Goal: Navigation & Orientation: Find specific page/section

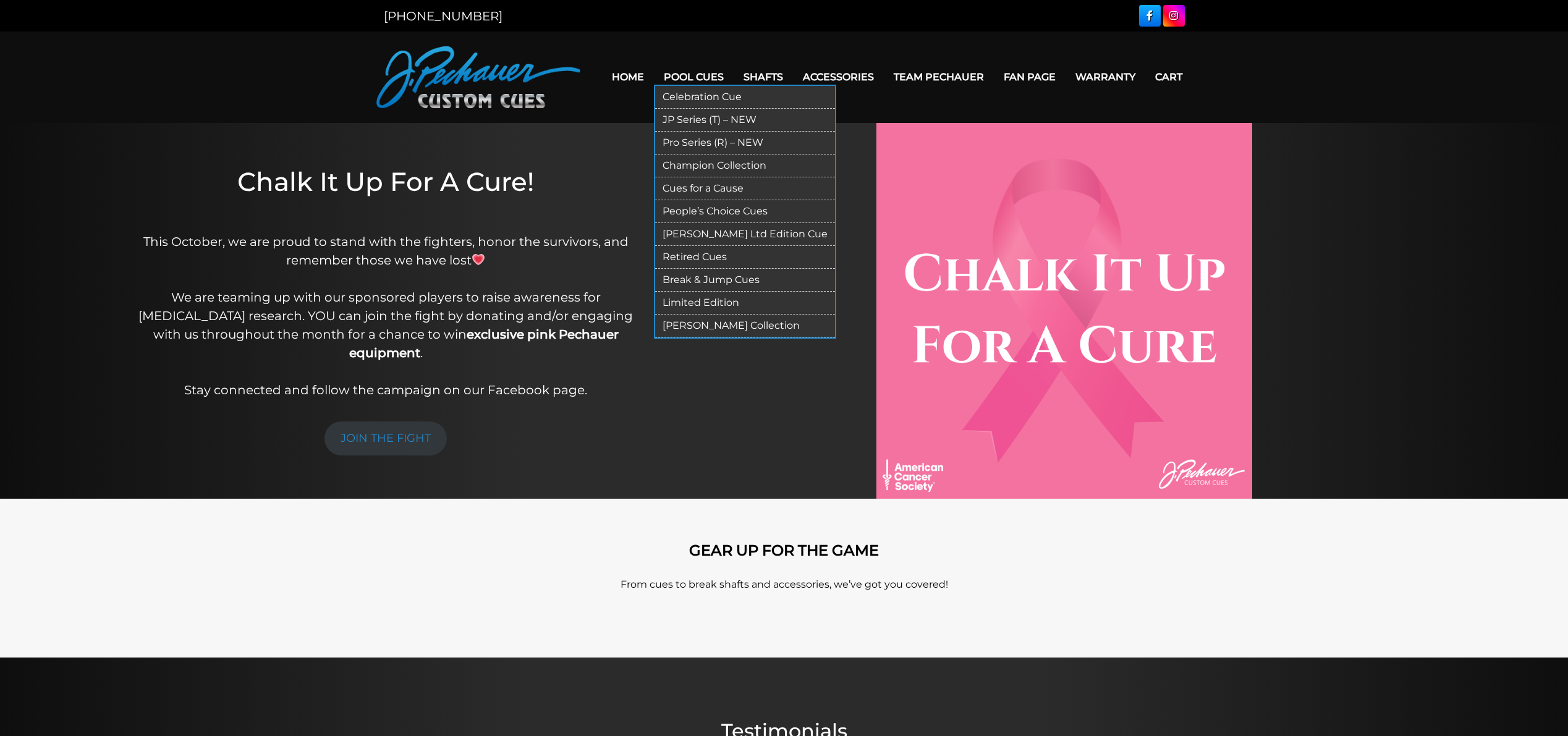
click at [697, 305] on link "Limited Edition" at bounding box center [745, 303] width 180 height 23
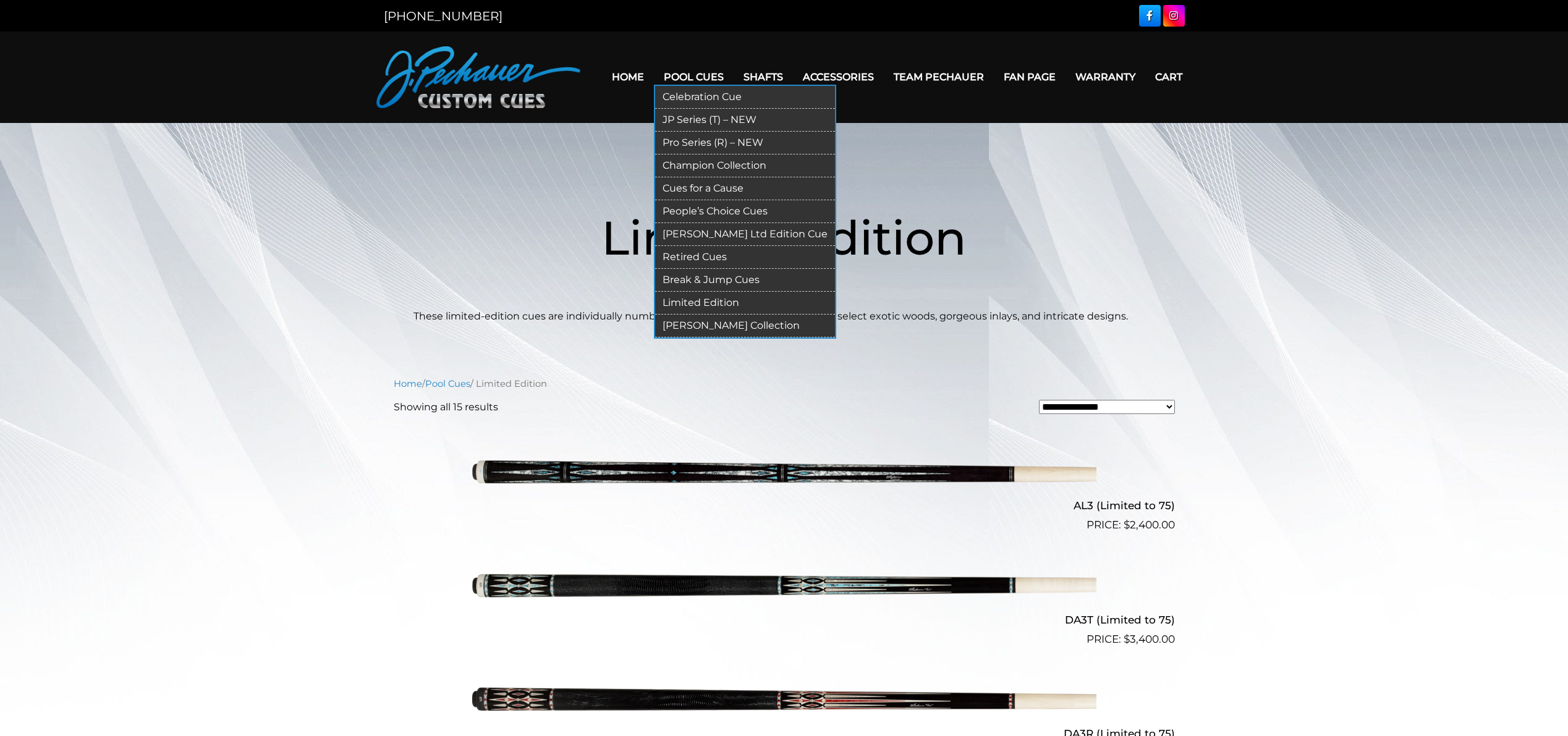
click at [711, 325] on link "[PERSON_NAME] Collection" at bounding box center [745, 326] width 180 height 23
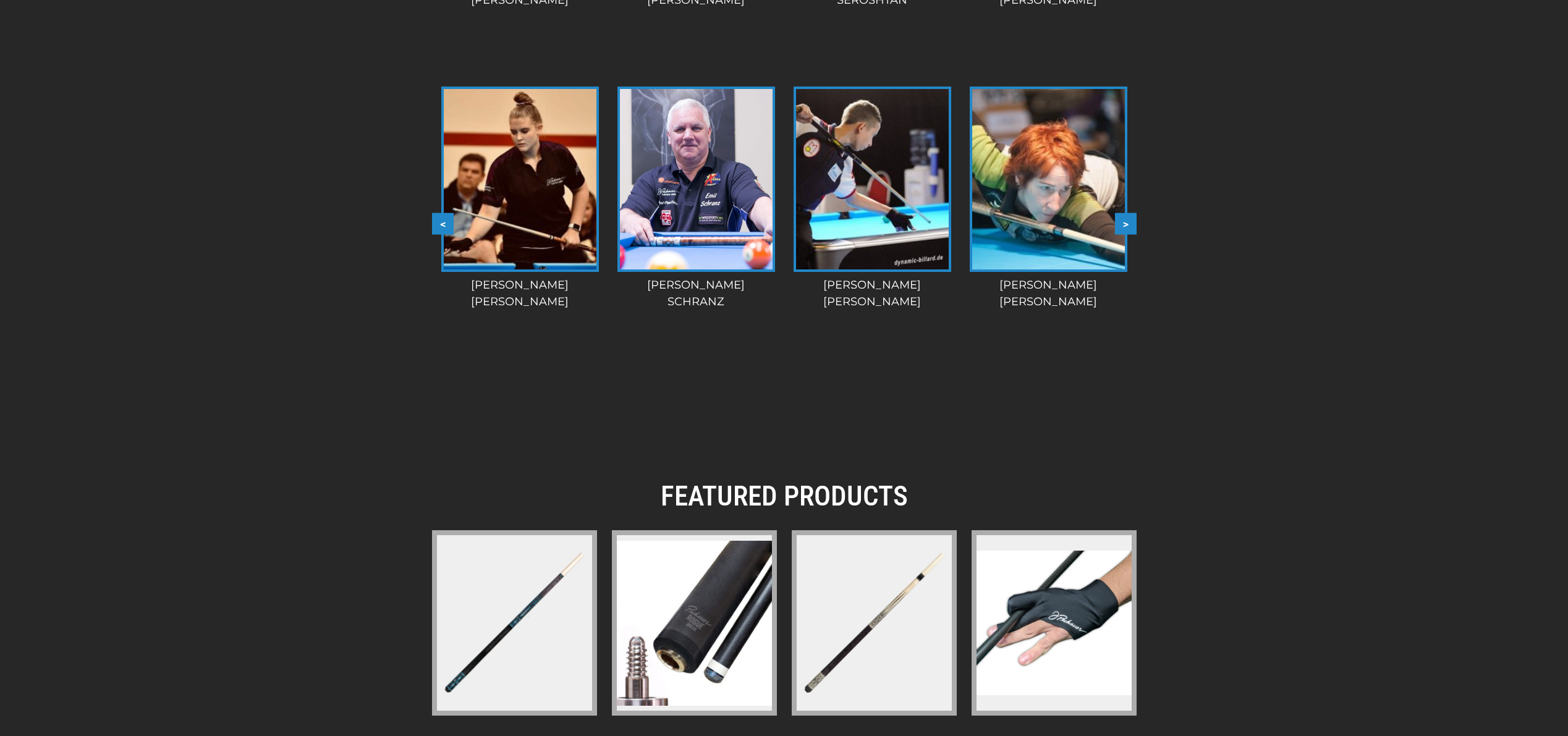
scroll to position [1272, 0]
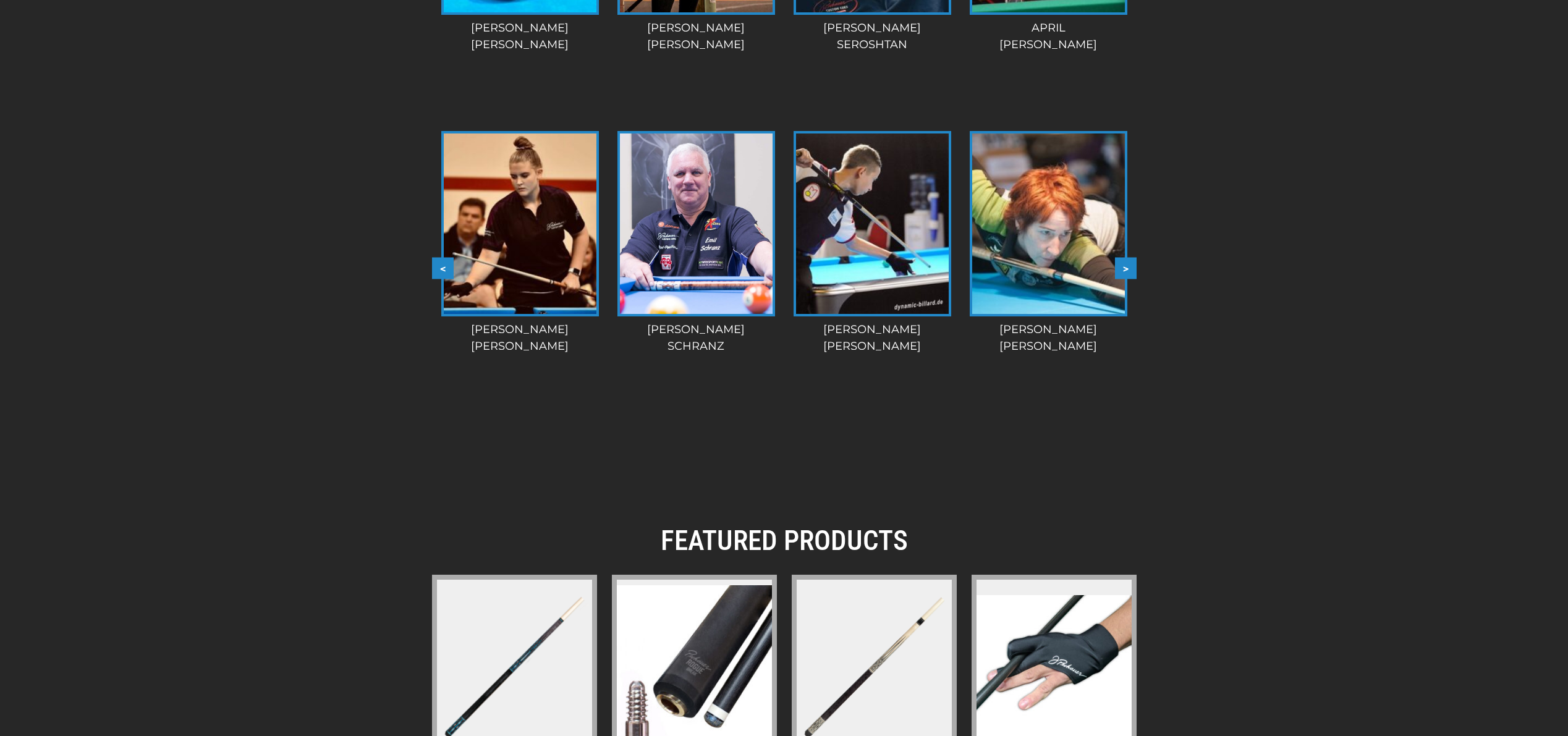
click at [1082, 266] on img at bounding box center [1049, 223] width 153 height 180
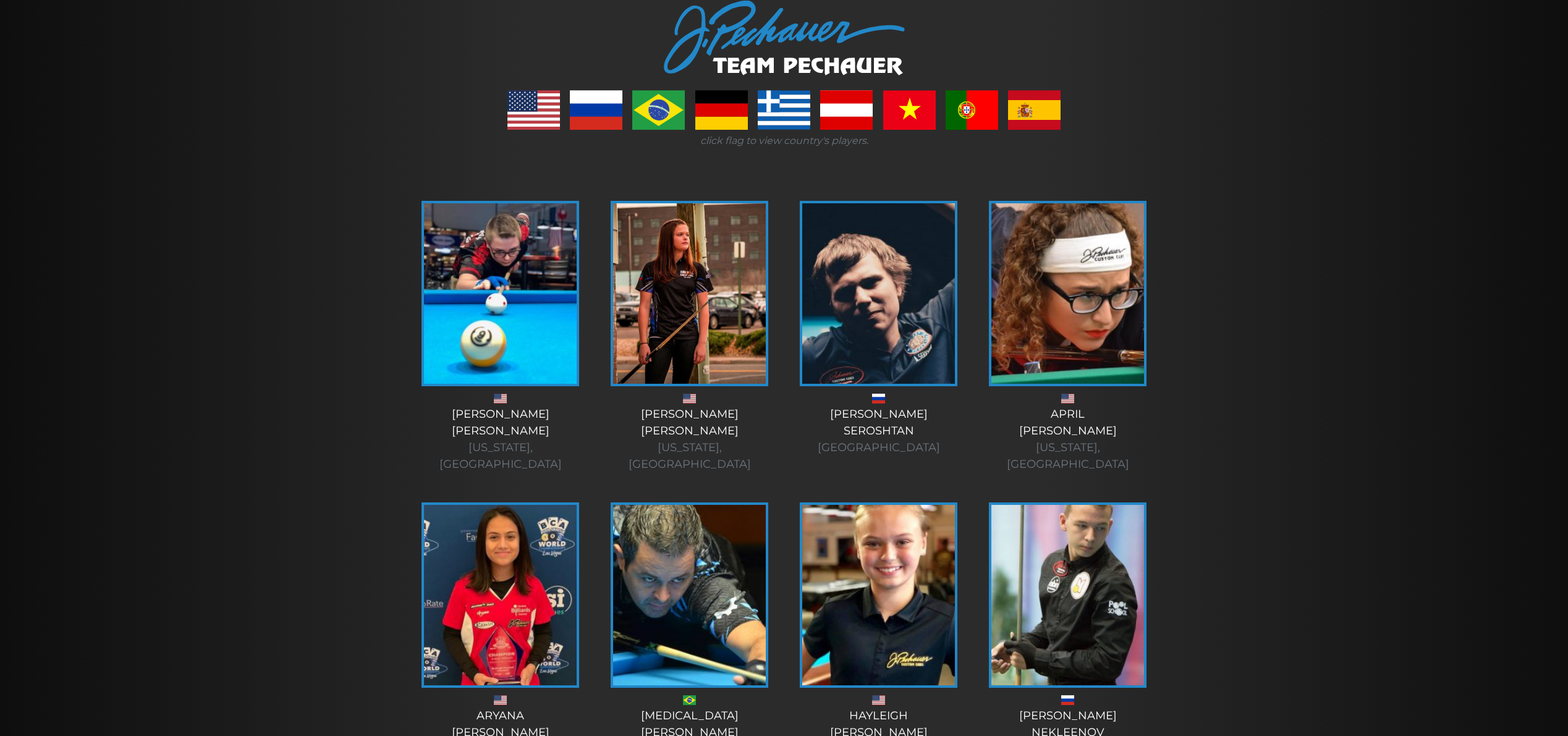
scroll to position [160, 0]
